Goal: Find specific page/section: Find specific page/section

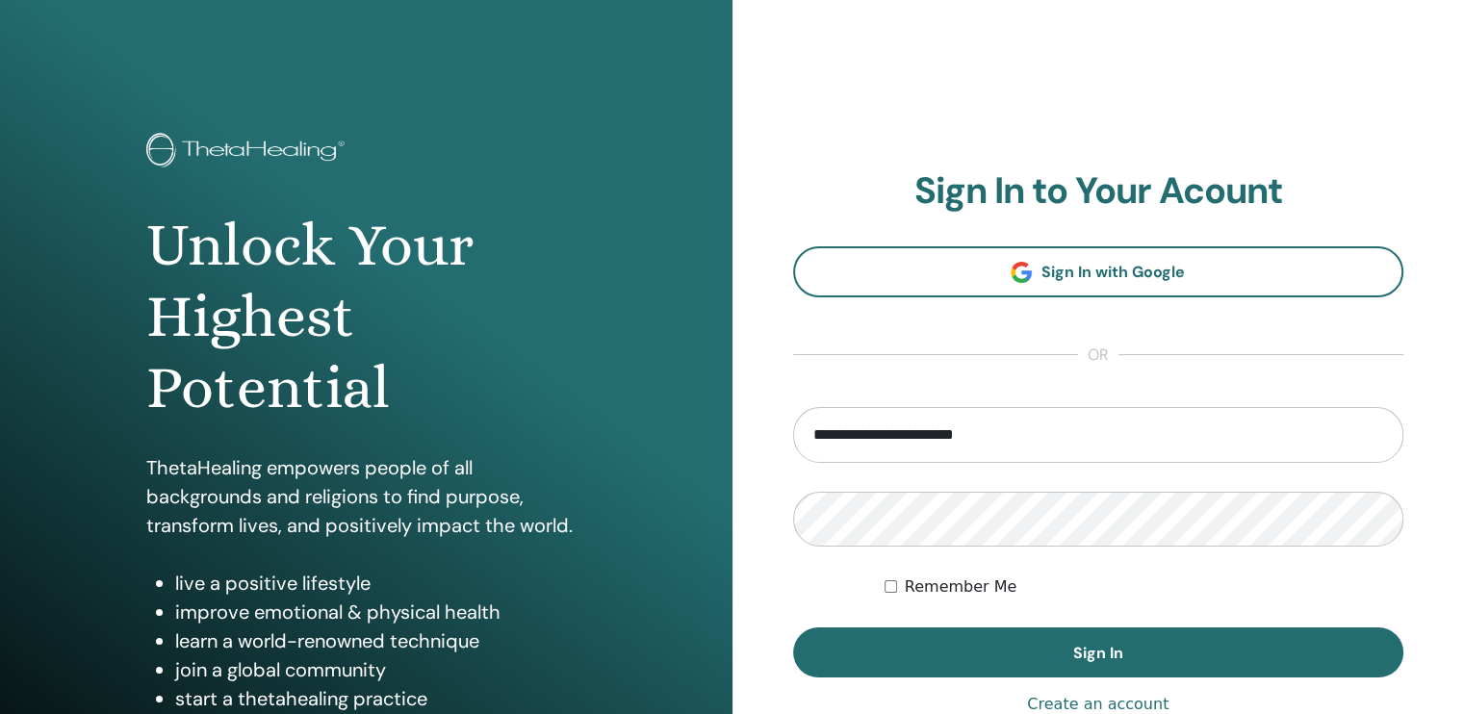
type input "**********"
click at [793, 627] on button "Sign In" at bounding box center [1098, 652] width 611 height 50
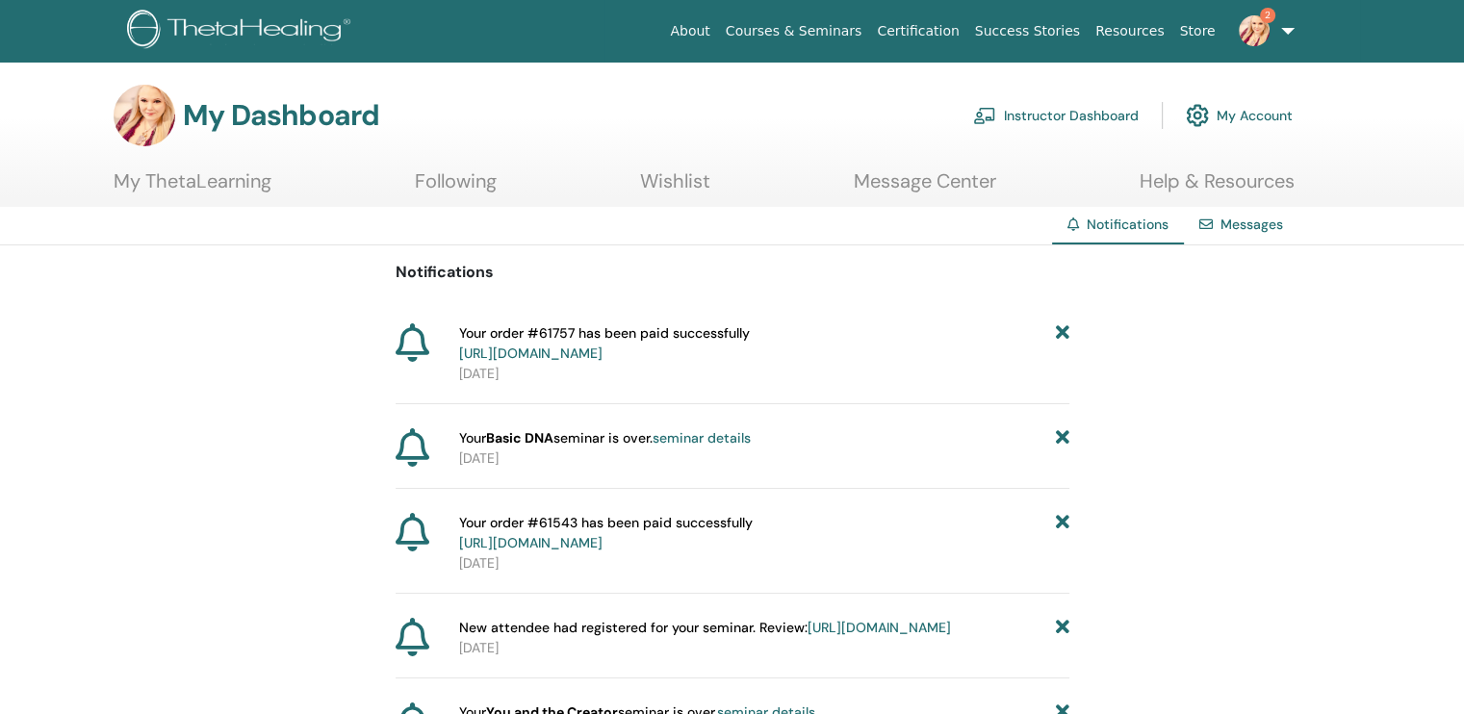
click at [1045, 108] on link "Instructor Dashboard" at bounding box center [1056, 115] width 166 height 42
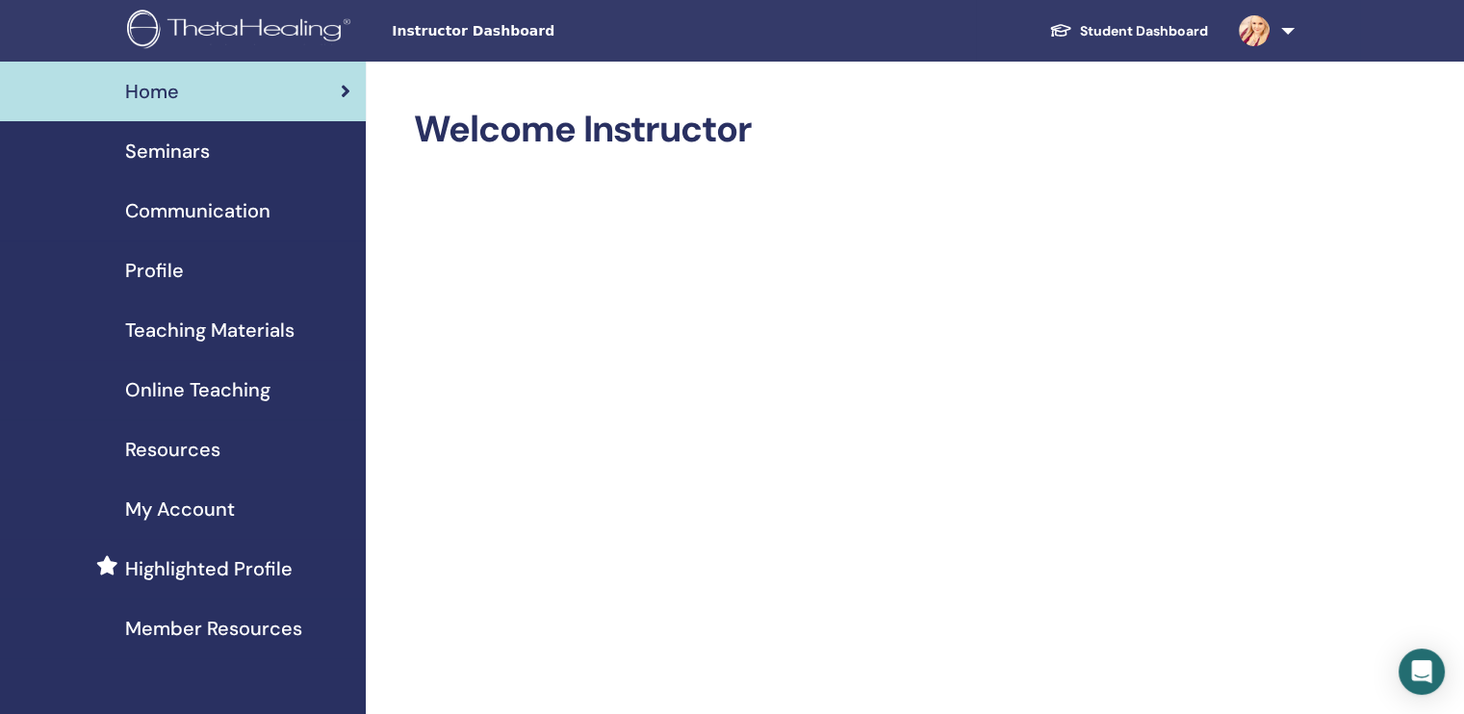
click at [161, 328] on span "Teaching Materials" at bounding box center [209, 330] width 169 height 29
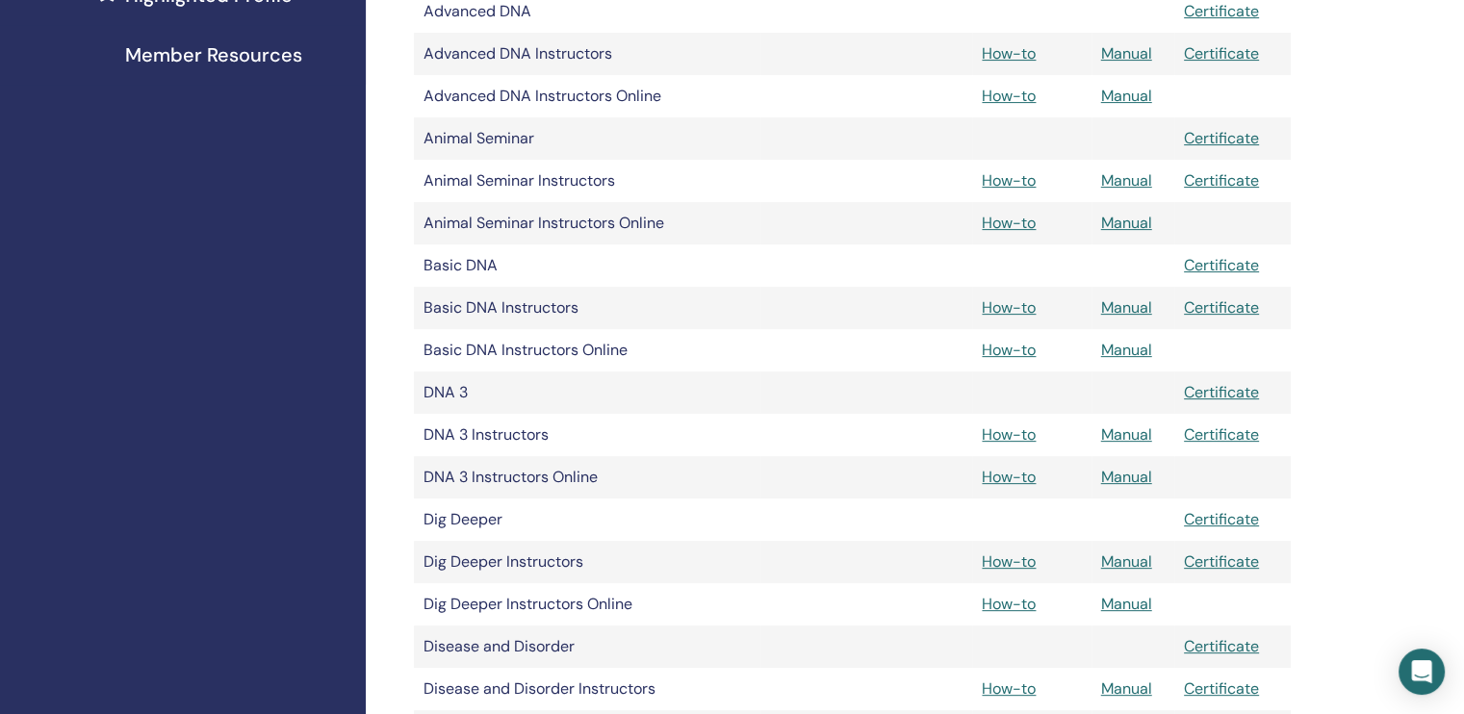
scroll to position [577, 0]
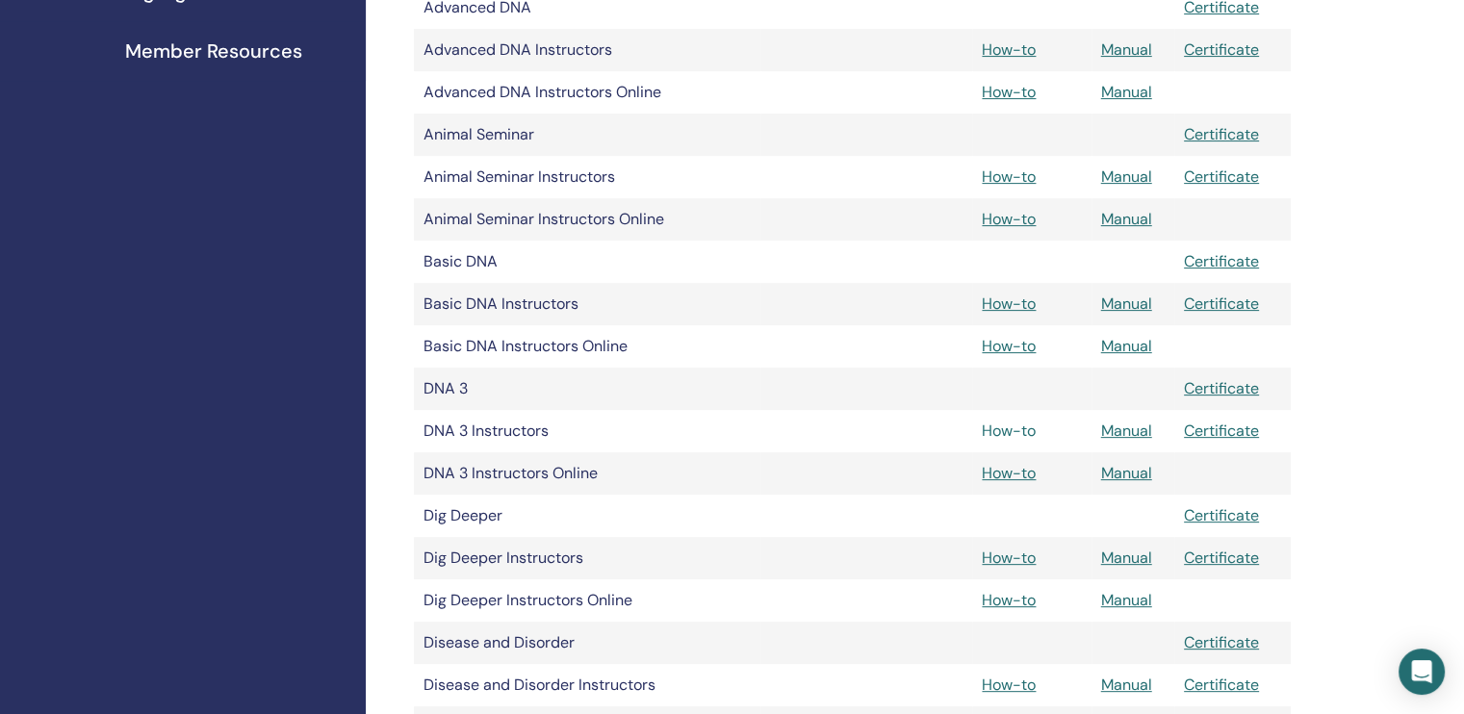
click at [1008, 424] on link "How-to" at bounding box center [1009, 431] width 54 height 20
